Goal: Task Accomplishment & Management: Complete application form

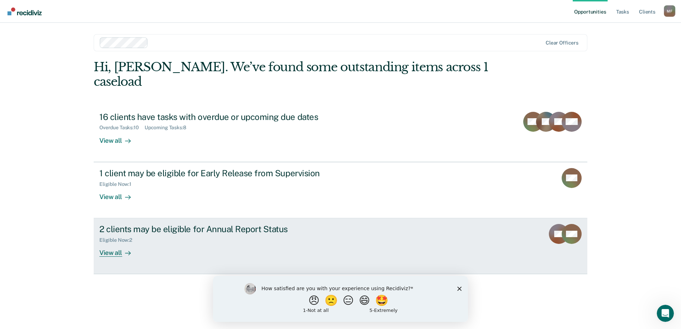
click at [119, 243] on div "View all" at bounding box center [119, 250] width 40 height 14
click at [553, 224] on rect at bounding box center [559, 234] width 20 height 20
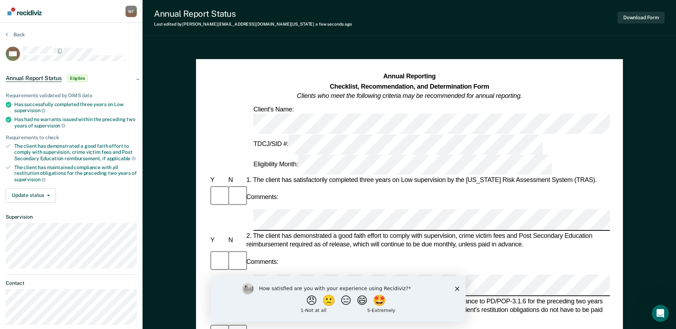
click at [354, 185] on div "Comments:" at bounding box center [409, 197] width 401 height 24
click at [457, 288] on polygon "Close survey" at bounding box center [456, 288] width 4 height 4
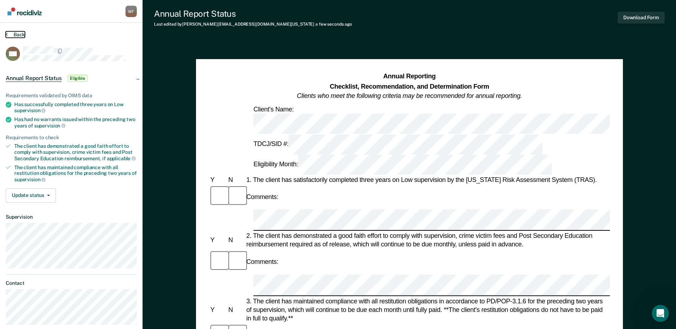
click at [20, 33] on button "Back" at bounding box center [15, 34] width 19 height 6
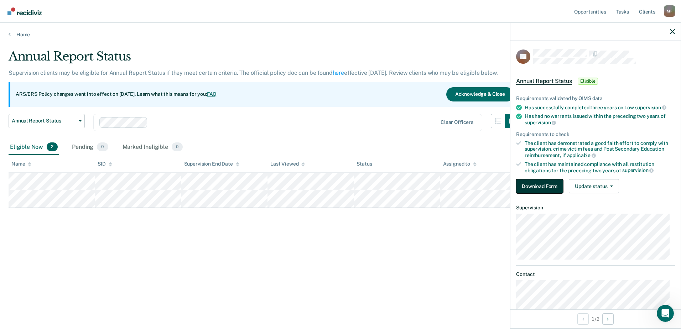
click at [527, 186] on button "Download Form" at bounding box center [539, 186] width 47 height 14
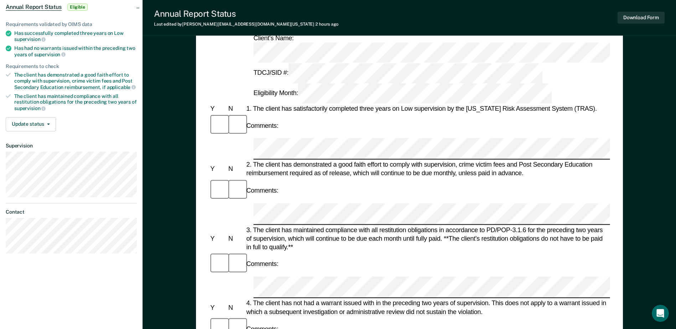
scroll to position [107, 0]
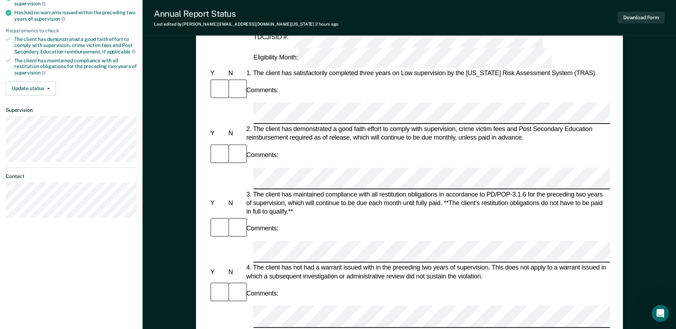
drag, startPoint x: 507, startPoint y: 194, endPoint x: 368, endPoint y: 212, distance: 140.3
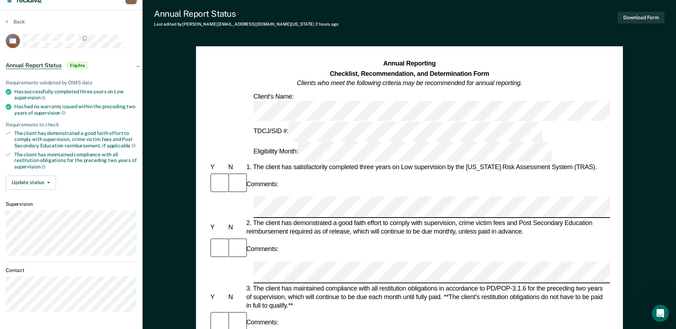
scroll to position [0, 0]
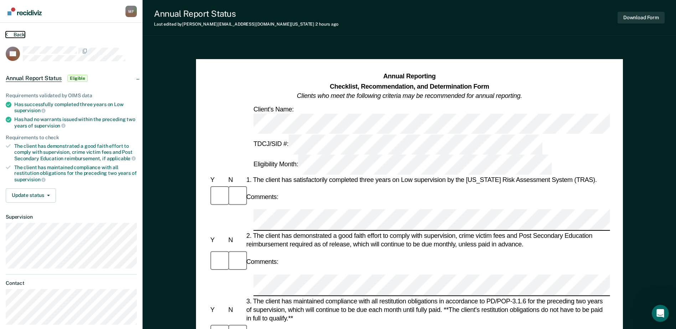
click at [8, 34] on button "Back" at bounding box center [15, 34] width 19 height 6
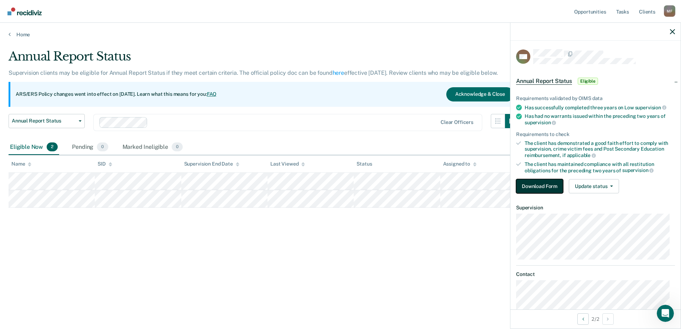
click at [531, 184] on button "Download Form" at bounding box center [539, 186] width 47 height 14
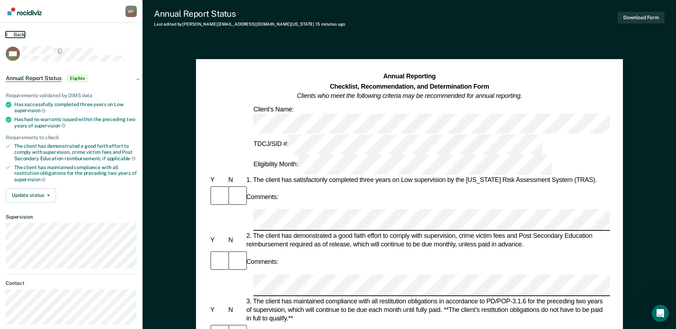
click at [10, 33] on button "Back" at bounding box center [15, 34] width 19 height 6
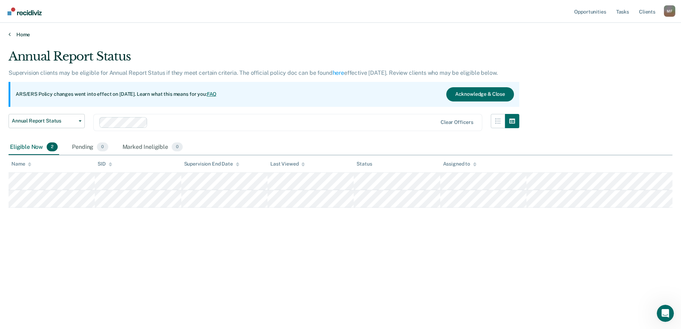
click at [13, 33] on link "Home" at bounding box center [341, 34] width 664 height 6
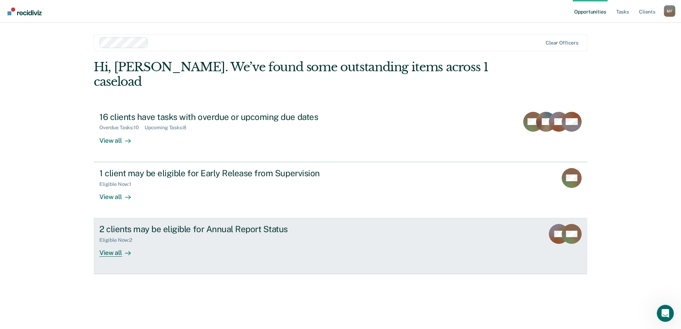
click at [109, 243] on div "View all" at bounding box center [119, 250] width 40 height 14
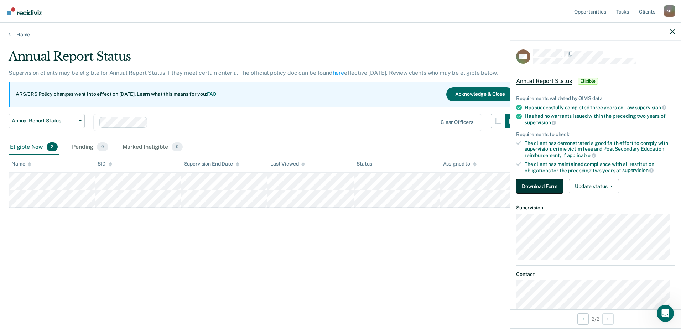
click at [525, 187] on button "Download Form" at bounding box center [539, 186] width 47 height 14
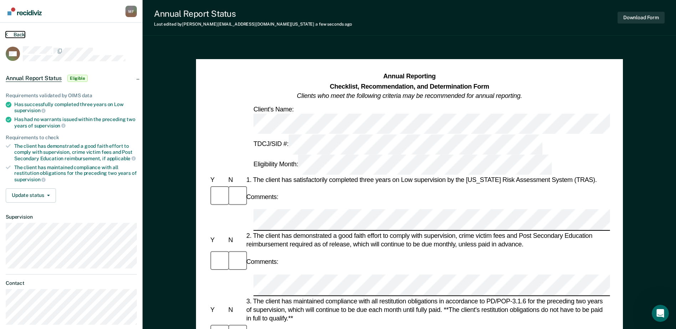
click at [8, 34] on button "Back" at bounding box center [15, 34] width 19 height 6
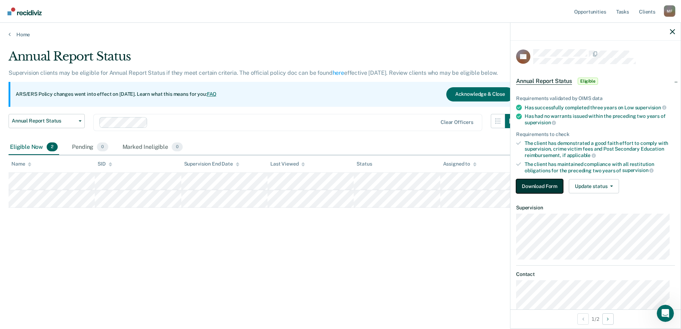
click at [539, 184] on button "Download Form" at bounding box center [539, 186] width 47 height 14
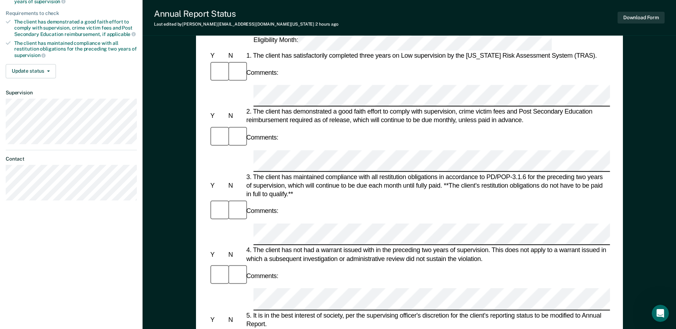
scroll to position [142, 0]
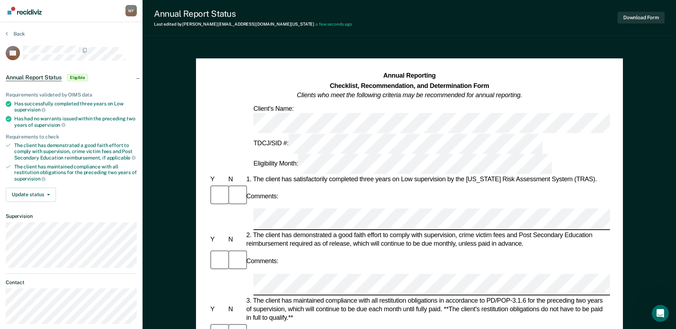
scroll to position [0, 0]
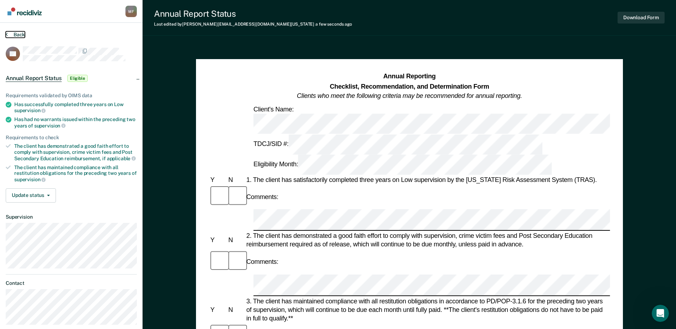
click at [17, 35] on button "Back" at bounding box center [15, 34] width 19 height 6
click at [16, 37] on button "Back" at bounding box center [15, 34] width 19 height 6
click at [12, 31] on section "Back SB Annual Report Status Eligible Requirements validated by OIMS data Has s…" at bounding box center [71, 181] width 142 height 316
click at [9, 35] on button "Back" at bounding box center [15, 34] width 19 height 6
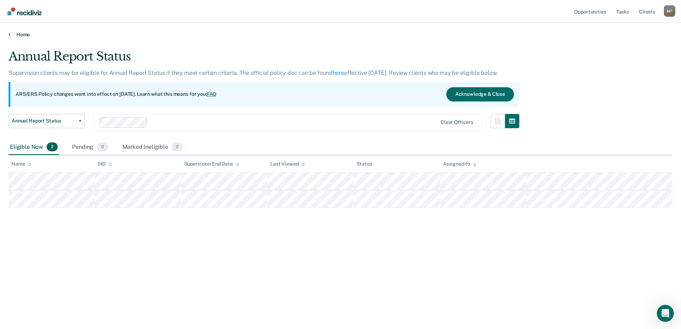
click at [14, 33] on link "Home" at bounding box center [341, 34] width 664 height 6
